Goal: Task Accomplishment & Management: Use online tool/utility

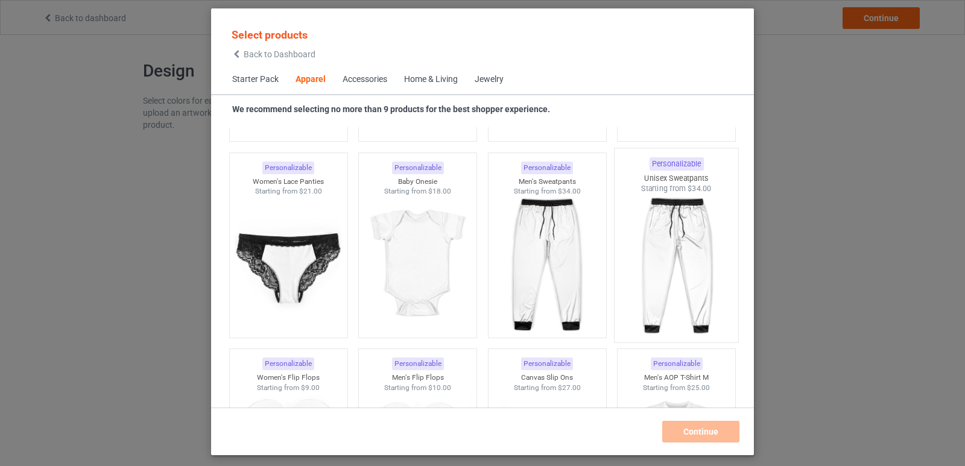
scroll to position [1690, 0]
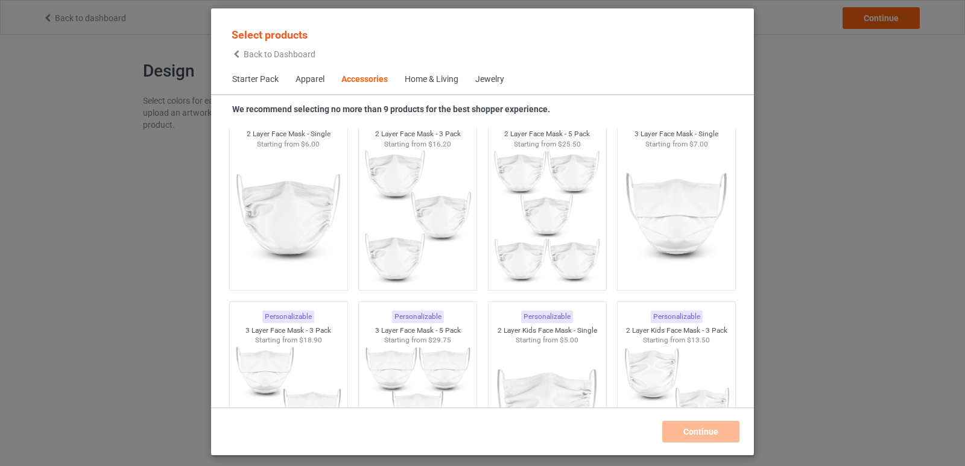
scroll to position [3319, 0]
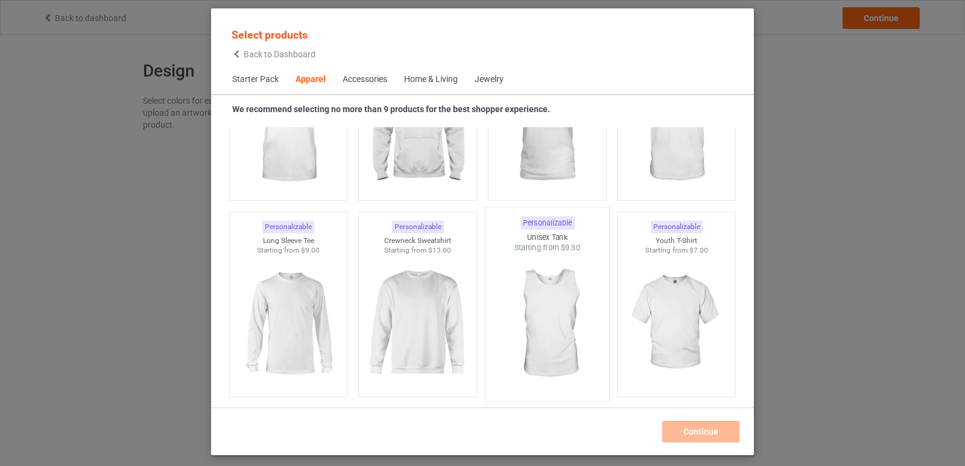
scroll to position [543, 0]
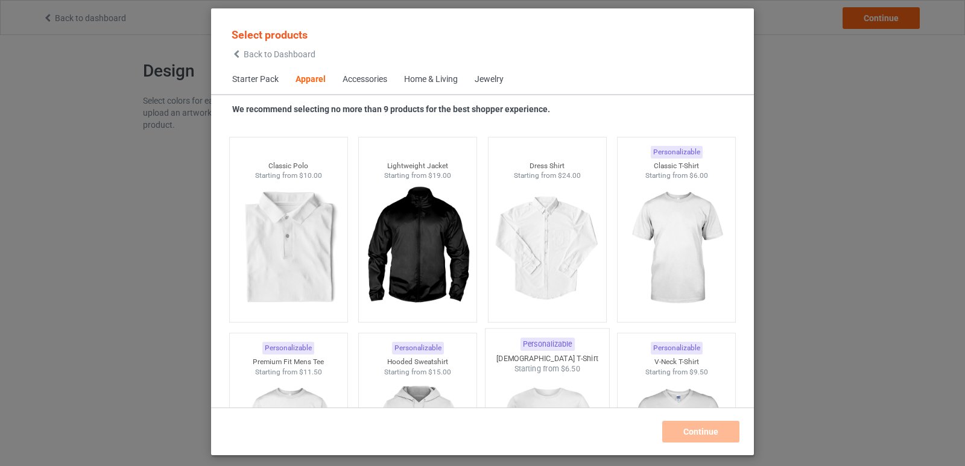
scroll to position [302, 0]
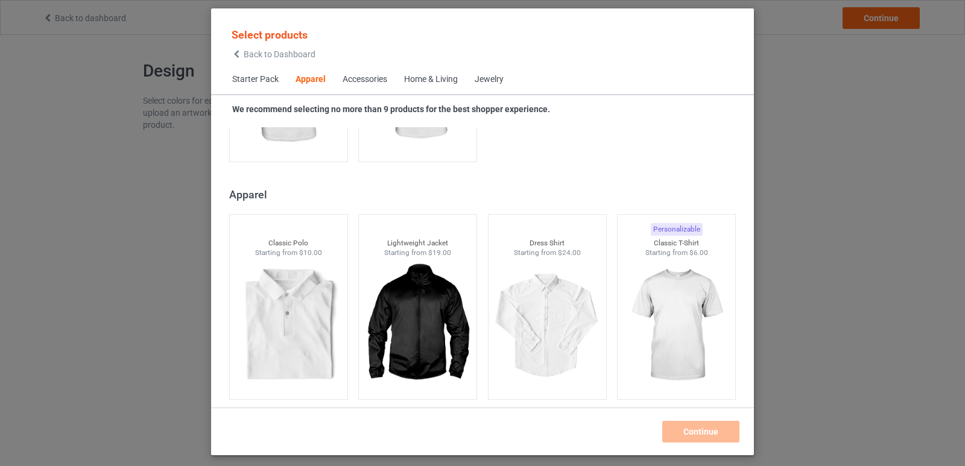
scroll to position [483, 0]
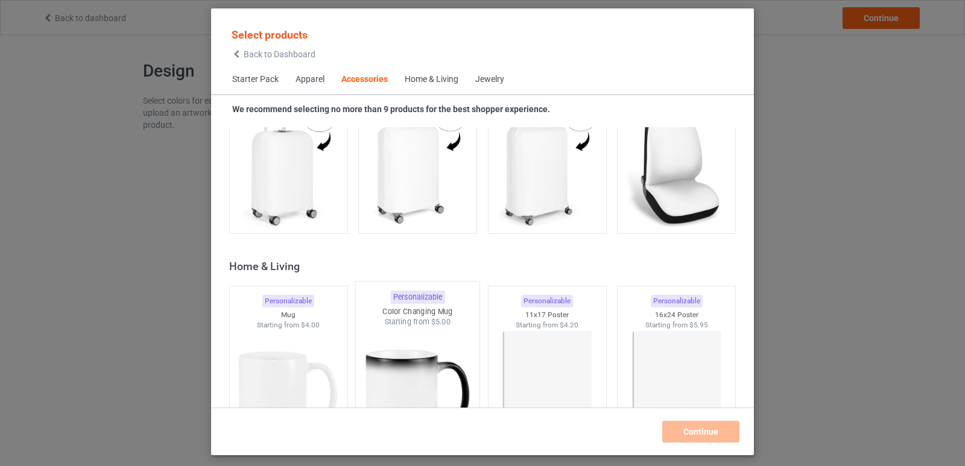
scroll to position [5250, 0]
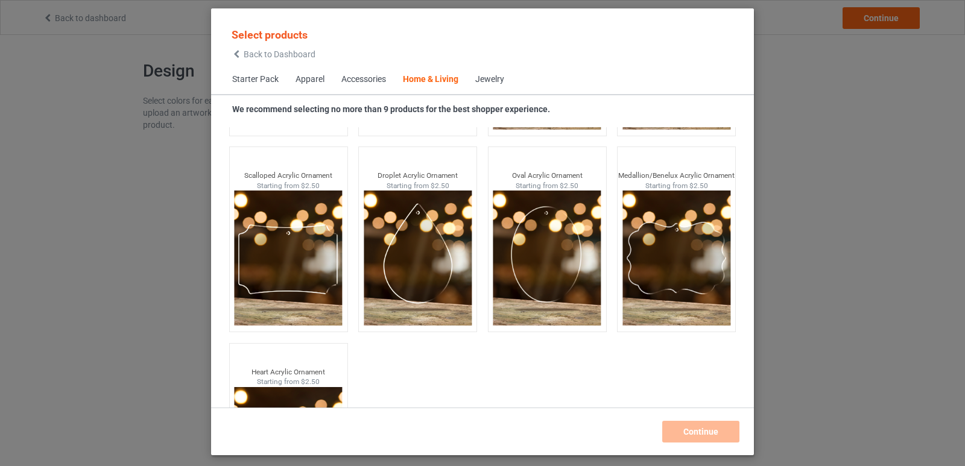
scroll to position [13039, 0]
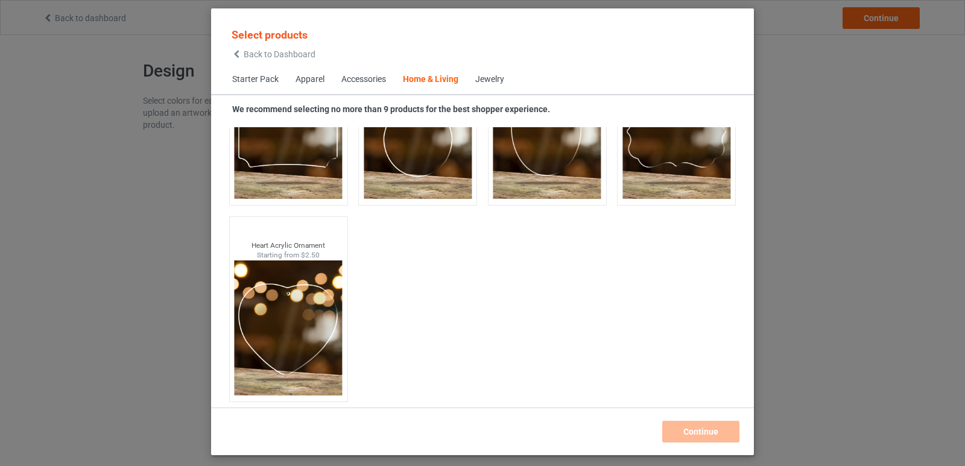
click at [841, 178] on div "Select products Back to Dashboard Starter Pack Apparel Accessories Home & Livin…" at bounding box center [482, 233] width 965 height 466
click at [241, 56] on icon at bounding box center [237, 54] width 10 height 8
